Goal: Transaction & Acquisition: Purchase product/service

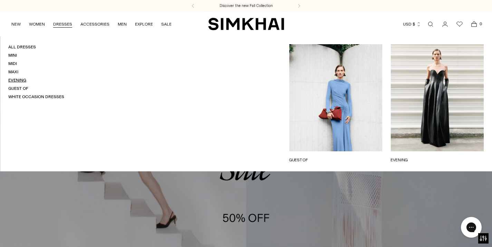
click at [16, 78] on link "Evening" at bounding box center [17, 80] width 18 height 5
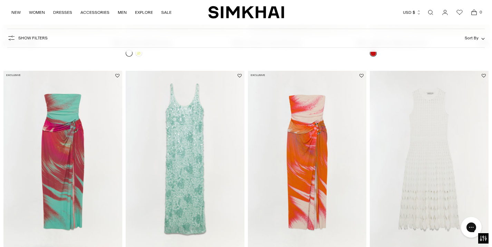
scroll to position [931, 0]
